Goal: Task Accomplishment & Management: Use online tool/utility

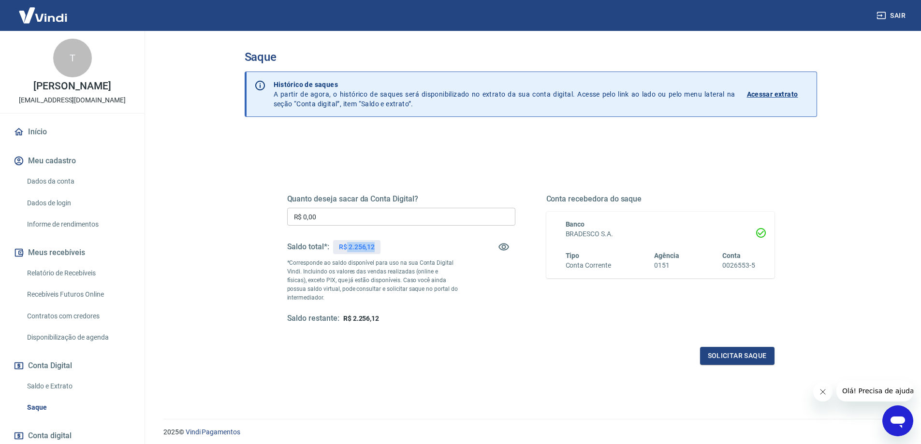
drag, startPoint x: 346, startPoint y: 244, endPoint x: 402, endPoint y: 253, distance: 56.3
click at [402, 253] on div "Saldo total*: R$ 2.256,12" at bounding box center [401, 246] width 228 height 23
copy p "2.256,12"
click at [369, 219] on input "R$ 0,00" at bounding box center [401, 217] width 228 height 18
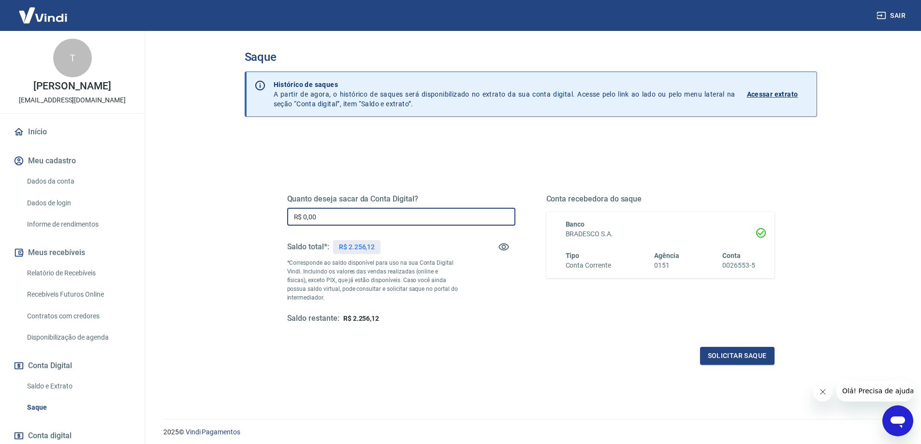
paste input "2.256,12"
type input "R$ 2.256,12"
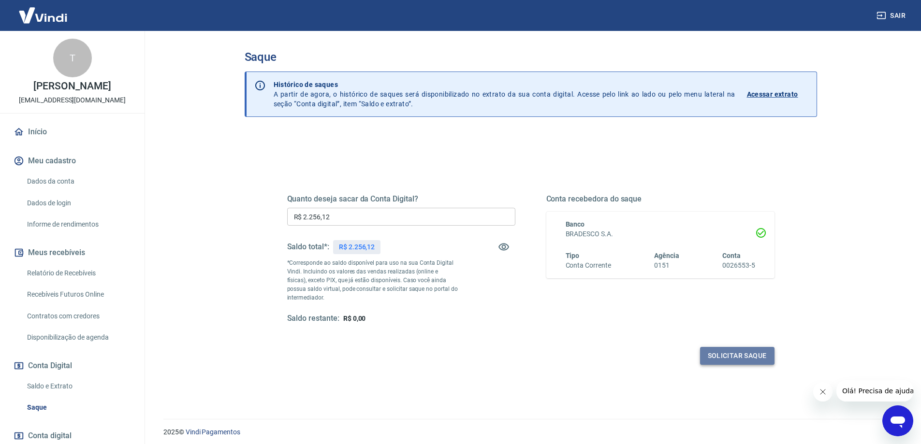
click at [722, 353] on button "Solicitar saque" at bounding box center [737, 356] width 74 height 18
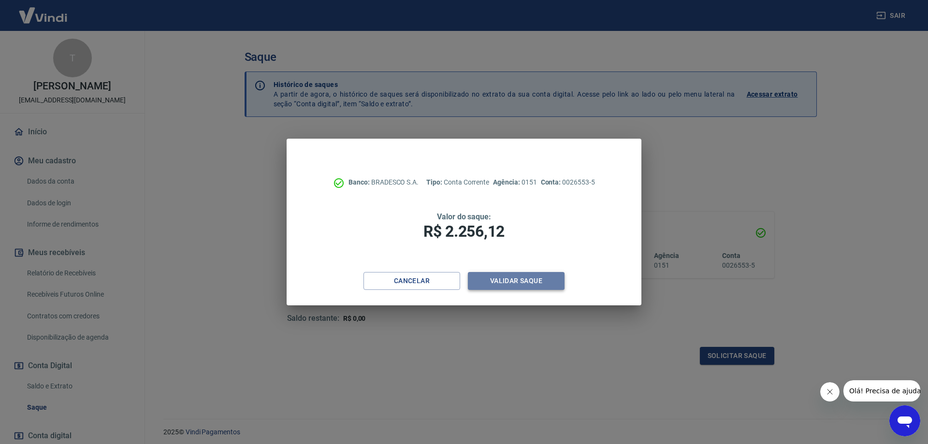
click at [512, 282] on button "Validar saque" at bounding box center [516, 281] width 97 height 18
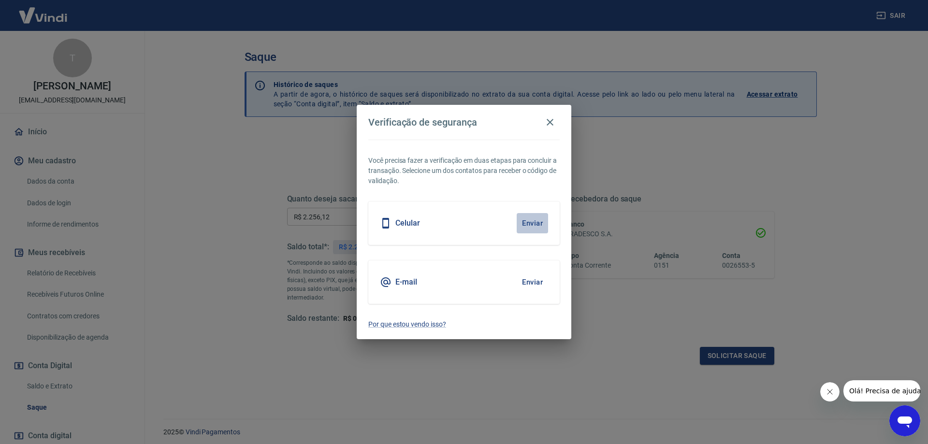
click at [528, 215] on button "Enviar" at bounding box center [532, 223] width 31 height 20
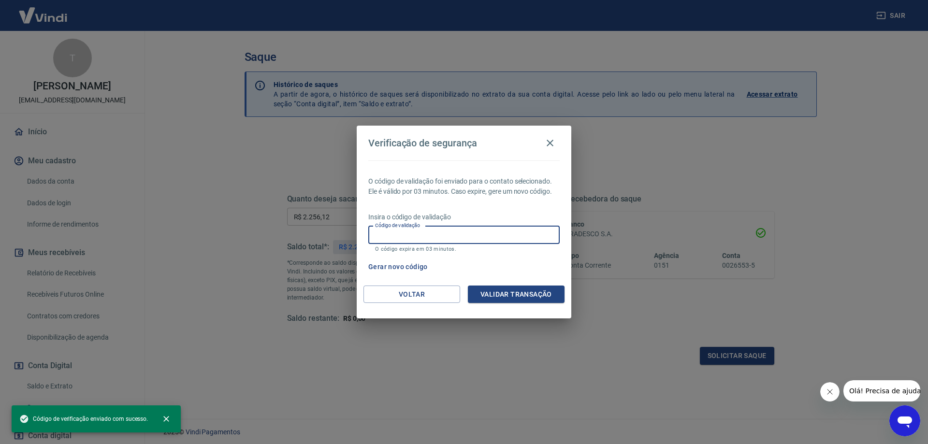
click at [418, 240] on input "Código de validação" at bounding box center [463, 235] width 191 height 18
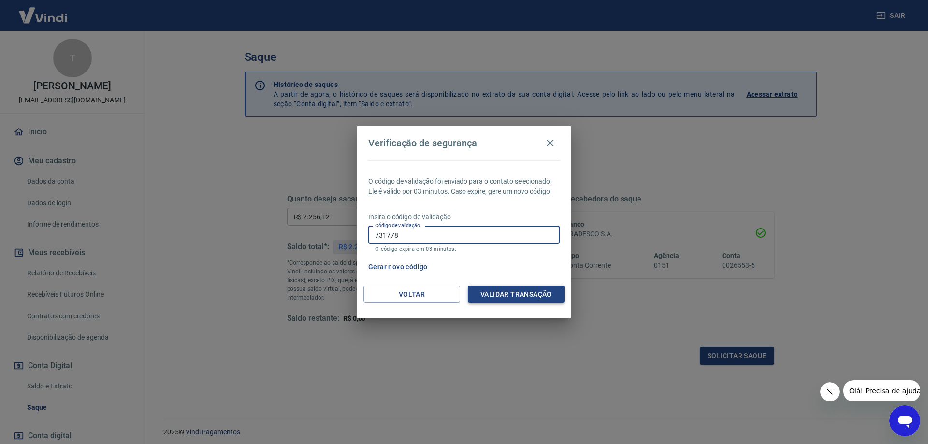
type input "731778"
click at [506, 294] on button "Validar transação" at bounding box center [516, 295] width 97 height 18
